Goal: Information Seeking & Learning: Compare options

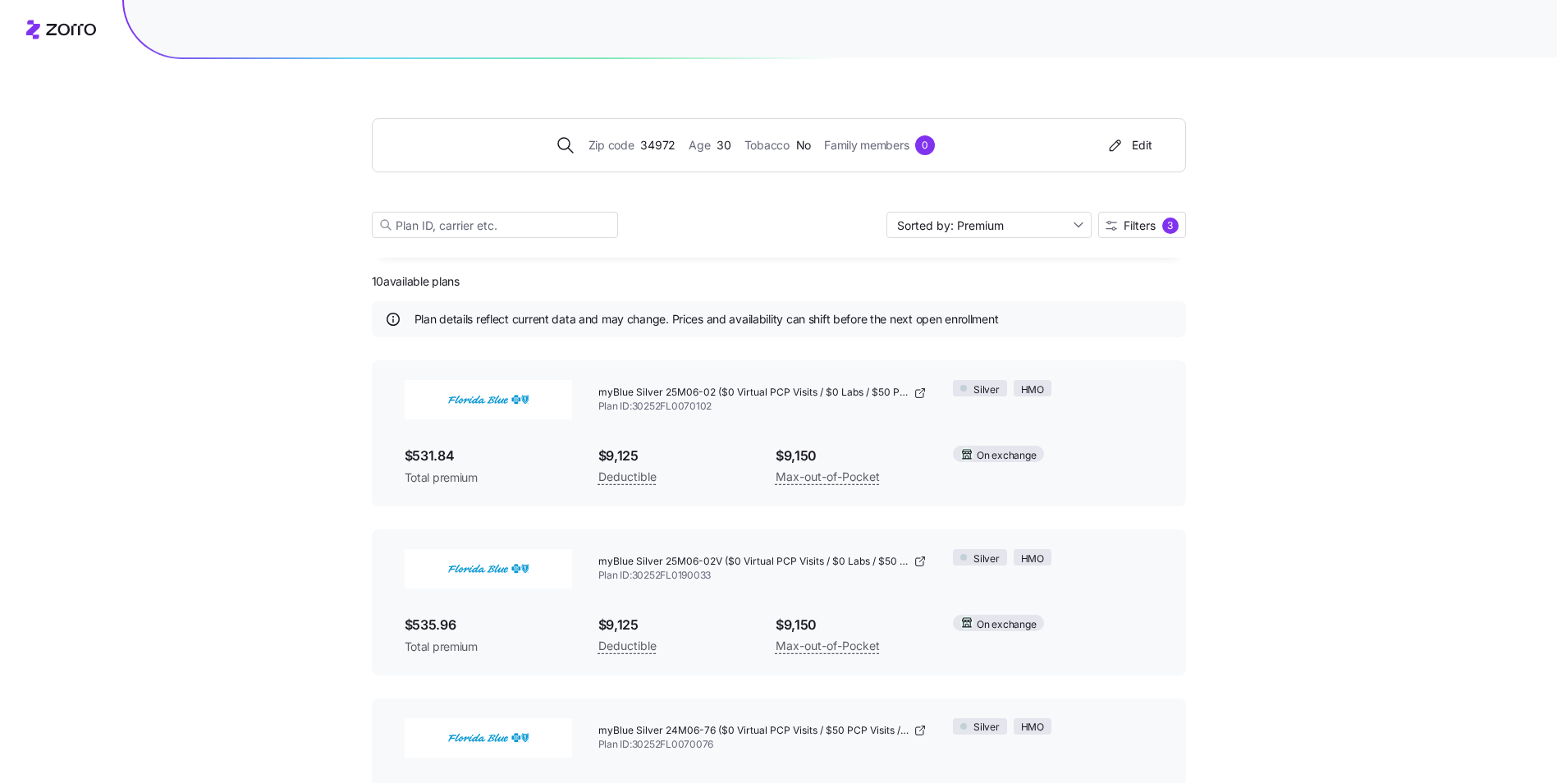
scroll to position [903, 0]
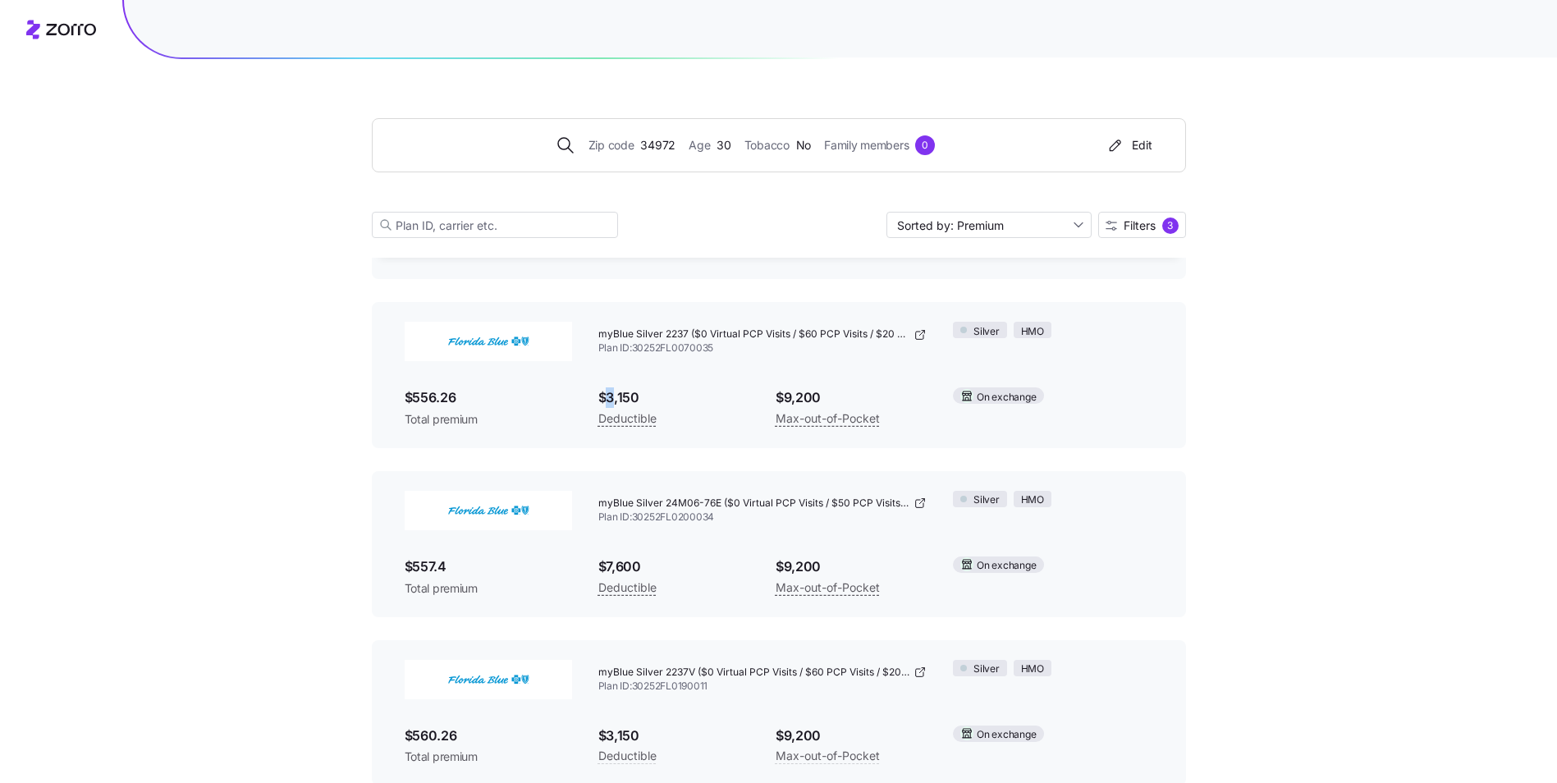
drag, startPoint x: 611, startPoint y: 390, endPoint x: 639, endPoint y: 395, distance: 28.3
click at [639, 395] on span "$3,150" at bounding box center [673, 397] width 151 height 21
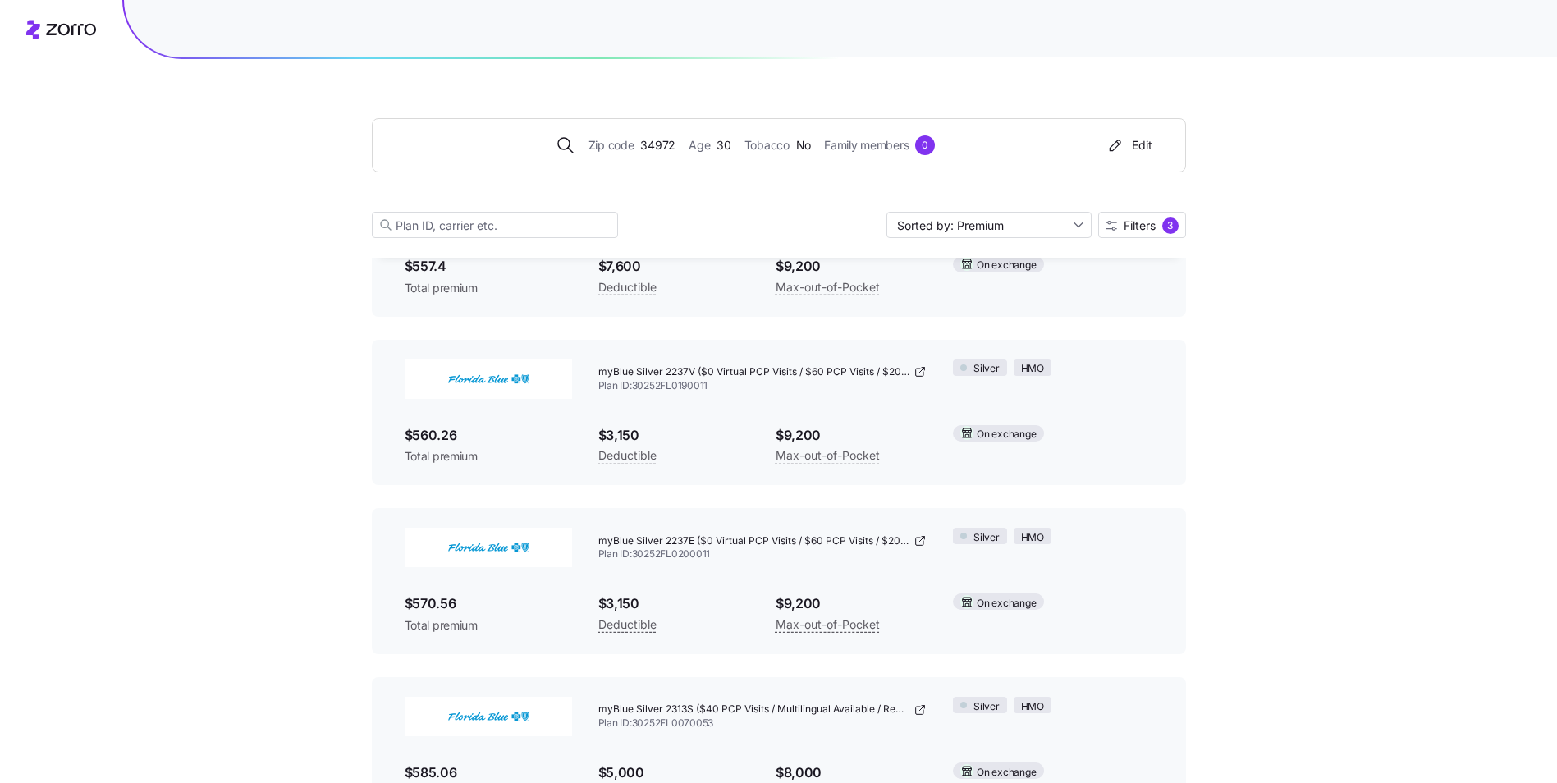
scroll to position [1267, 0]
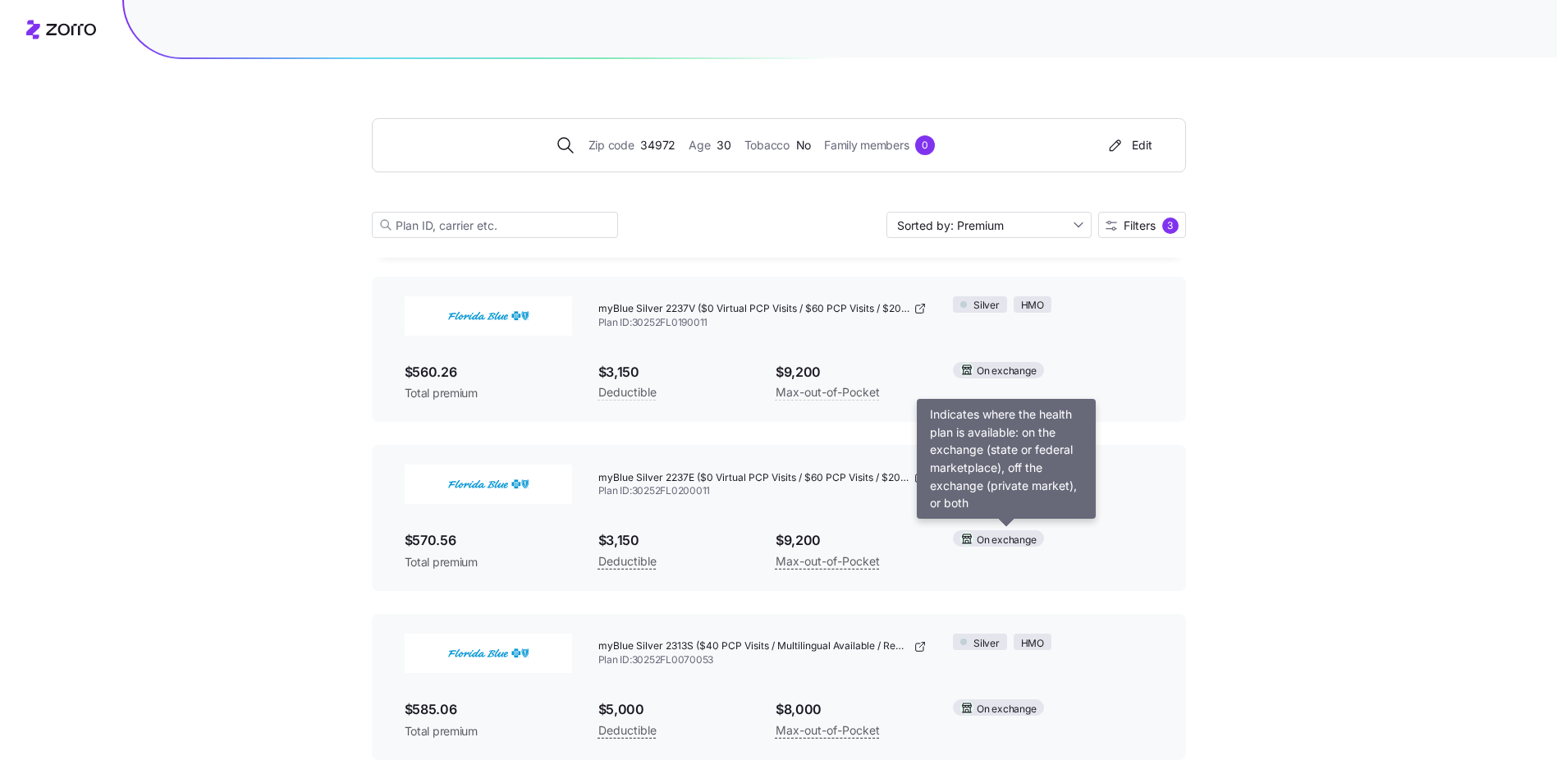
click at [988, 542] on span "On exchange" at bounding box center [1006, 541] width 59 height 16
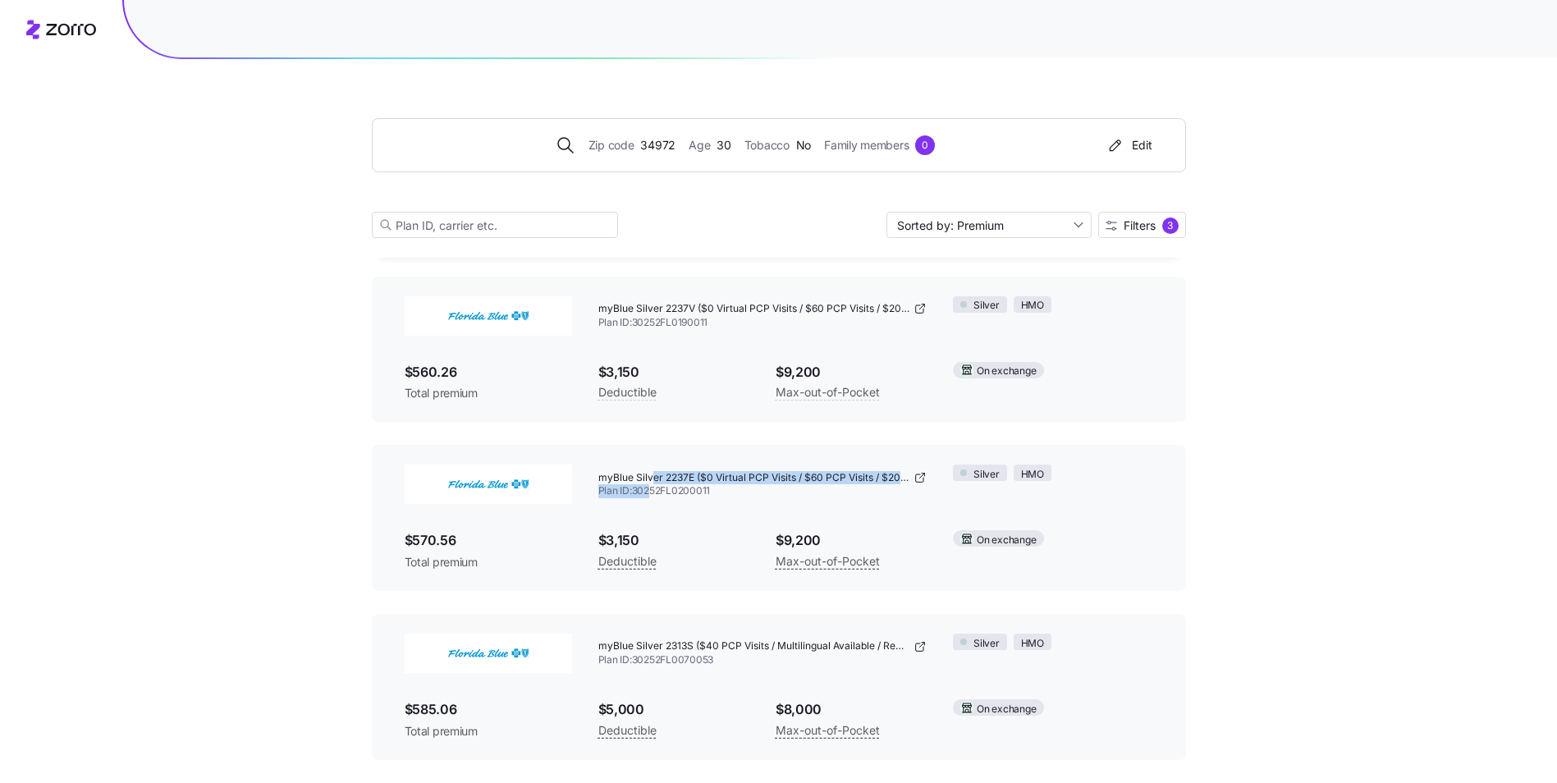
click at [654, 484] on div "myBlue Silver 2237E ($0 Virtual PCP Visits / $60 PCP Visits / $20 Labs / Adult …" at bounding box center [762, 484] width 329 height 39
click at [399, 555] on div "$570.56 Total premium" at bounding box center [489, 550] width 194 height 66
drag, startPoint x: 429, startPoint y: 559, endPoint x: 467, endPoint y: 555, distance: 38.0
click at [430, 559] on span "Total premium" at bounding box center [488, 562] width 167 height 16
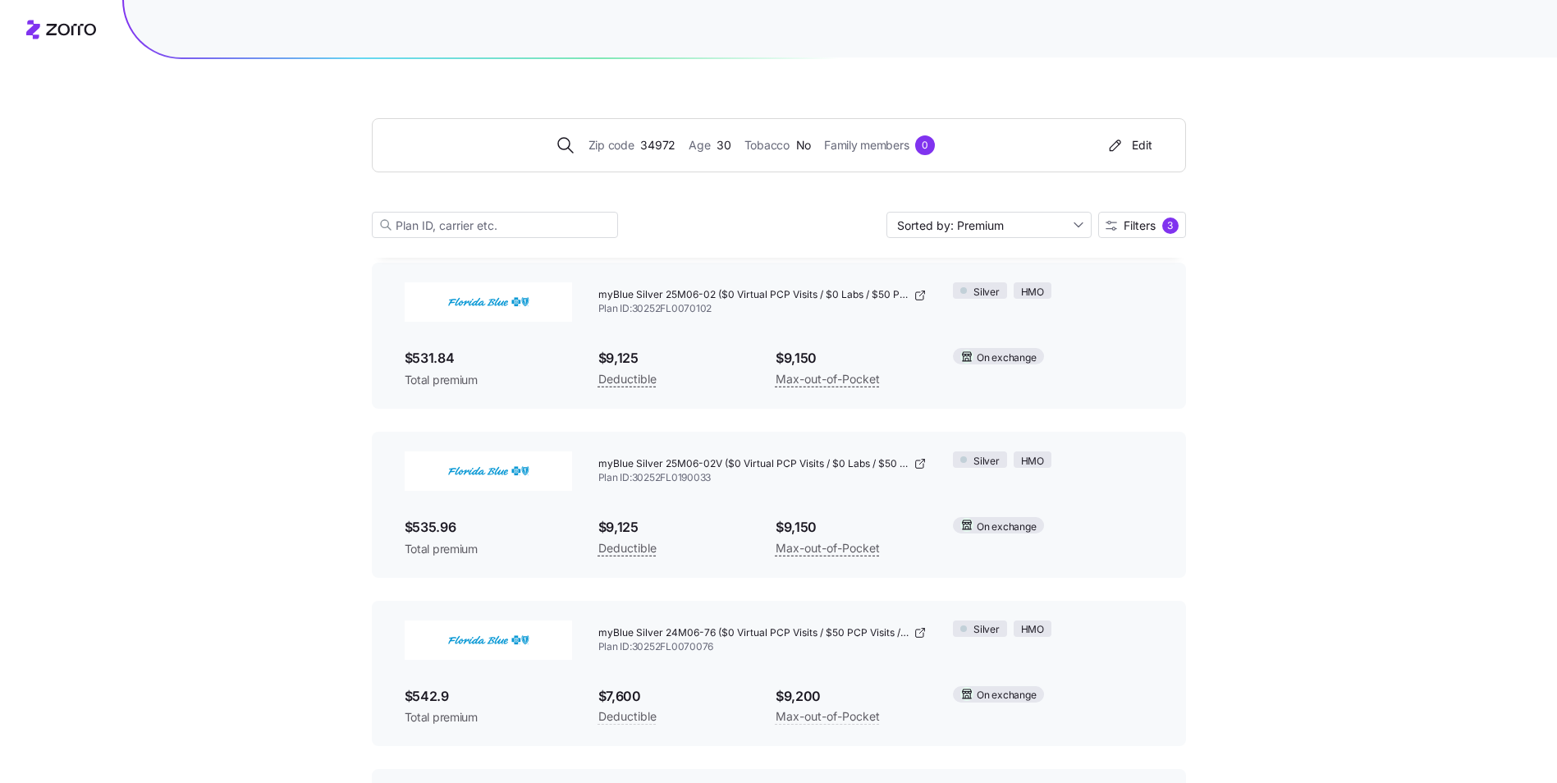
scroll to position [0, 0]
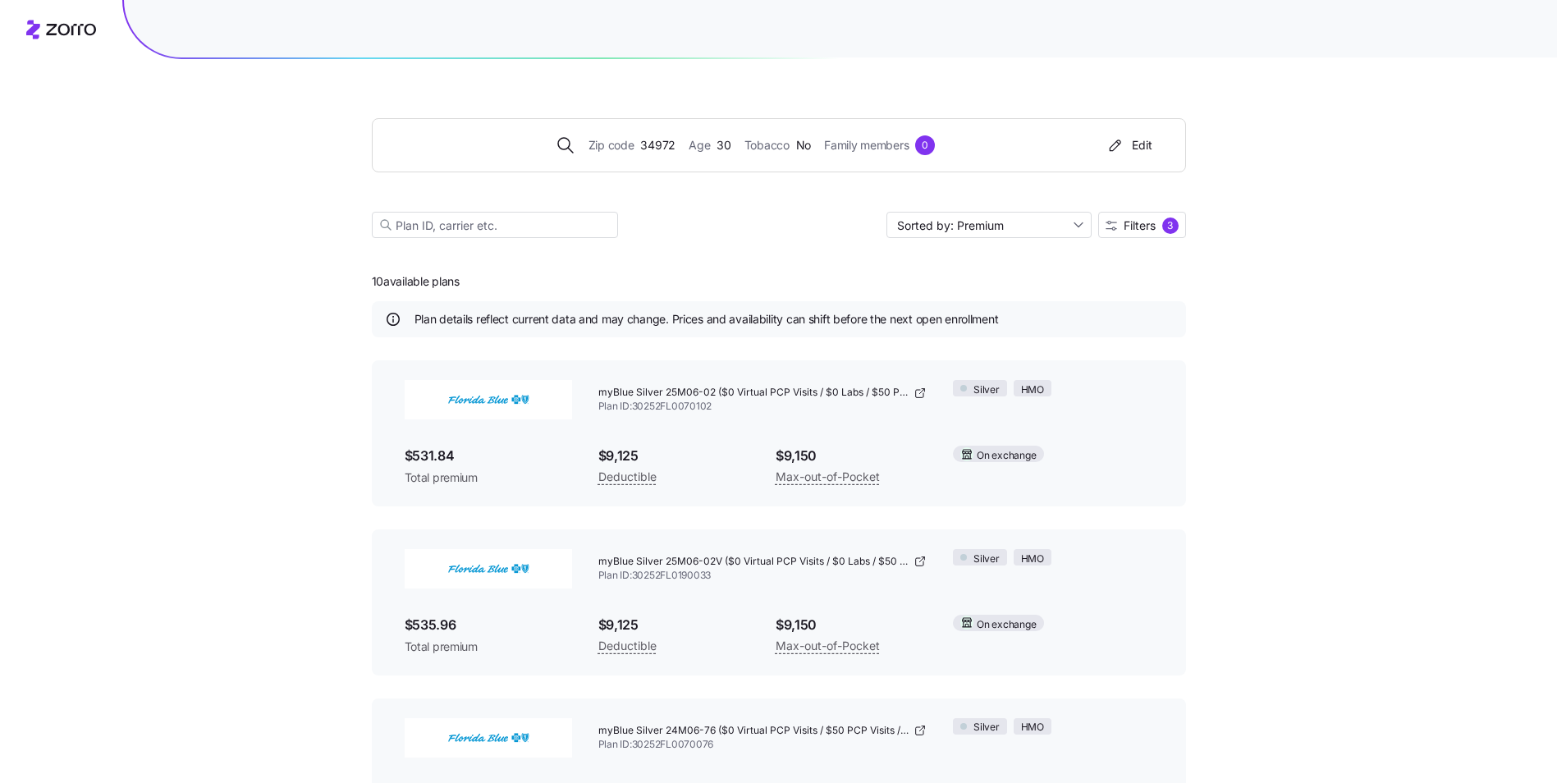
click at [466, 577] on img at bounding box center [488, 568] width 167 height 39
click at [480, 567] on img at bounding box center [488, 568] width 167 height 39
